Goal: Task Accomplishment & Management: Manage account settings

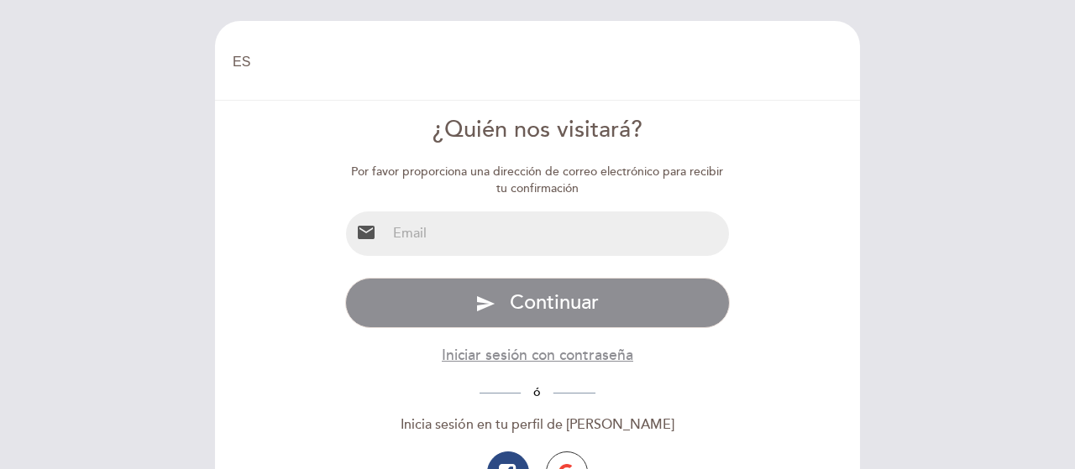
select select "es"
click at [656, 231] on input "email" at bounding box center [557, 234] width 343 height 45
type input "[EMAIL_ADDRESS][DOMAIN_NAME]"
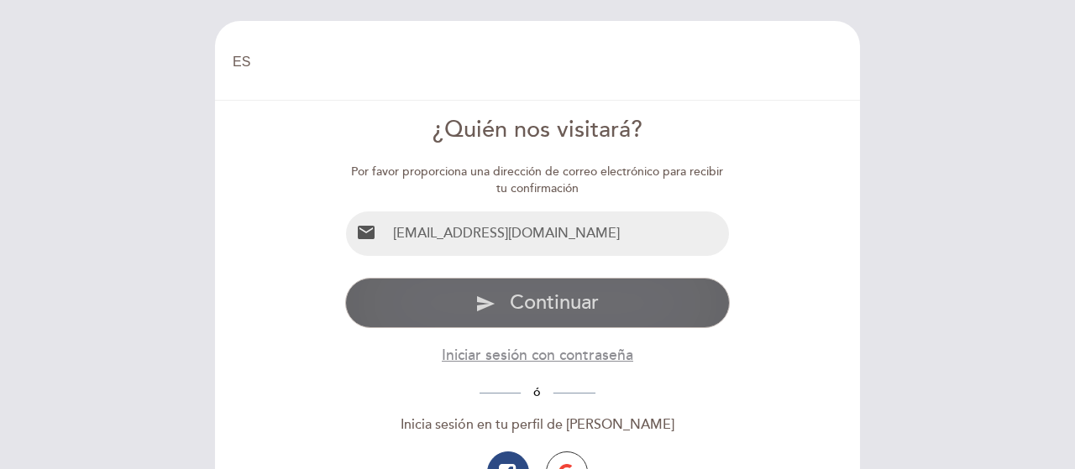
click at [579, 301] on span "Continuar" at bounding box center [554, 303] width 89 height 24
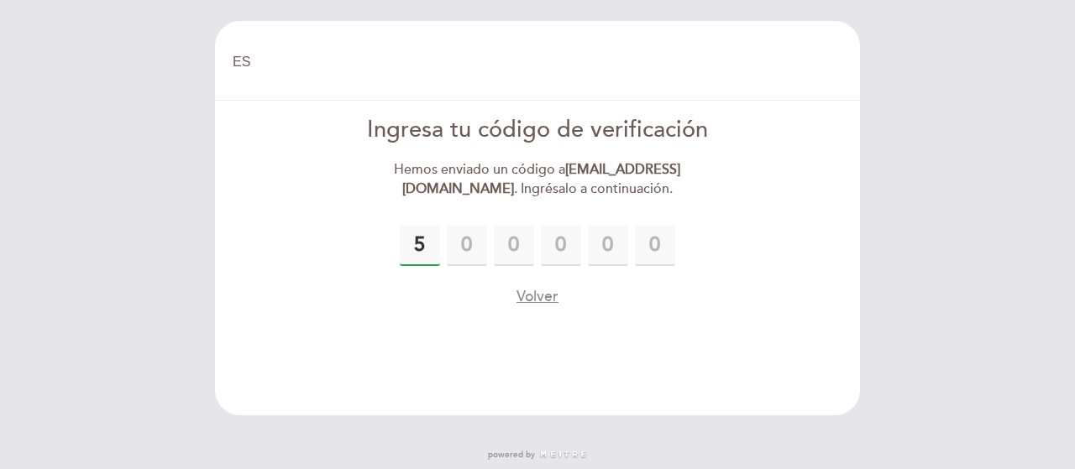
type input "5"
type input "0"
type input "3"
type input "7"
type input "8"
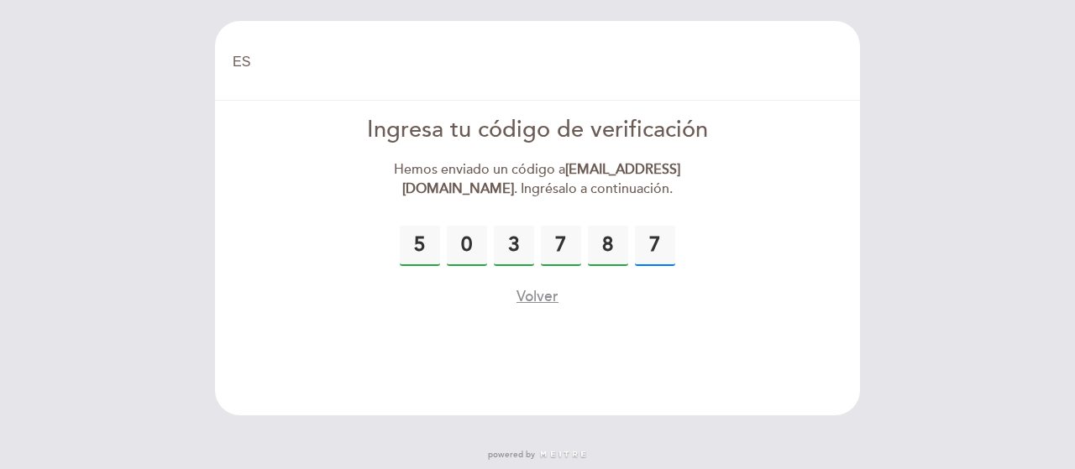
type input "7"
